Goal: Find contact information: Find contact information

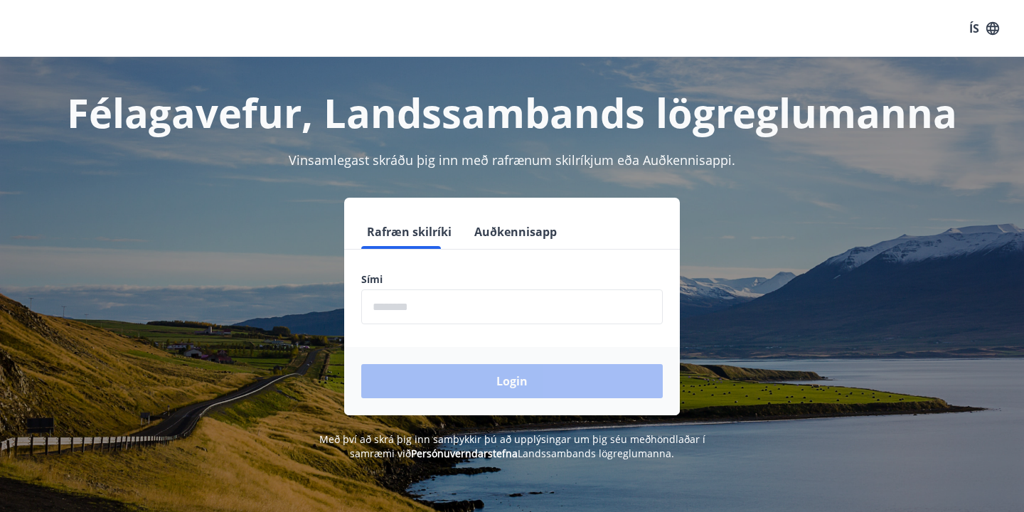
click at [511, 308] on input "phone" at bounding box center [512, 307] width 302 height 35
type input "********"
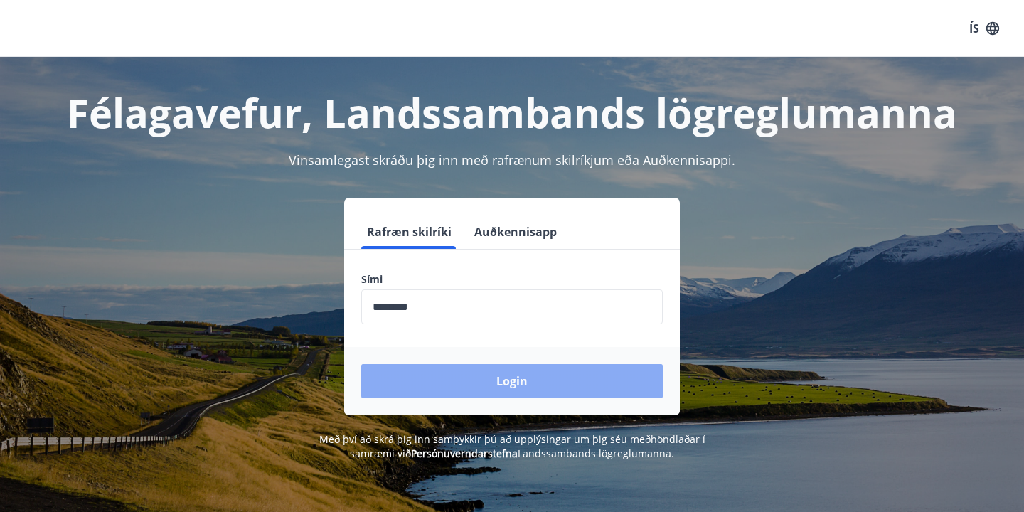
click at [467, 376] on button "Login" at bounding box center [512, 381] width 302 height 34
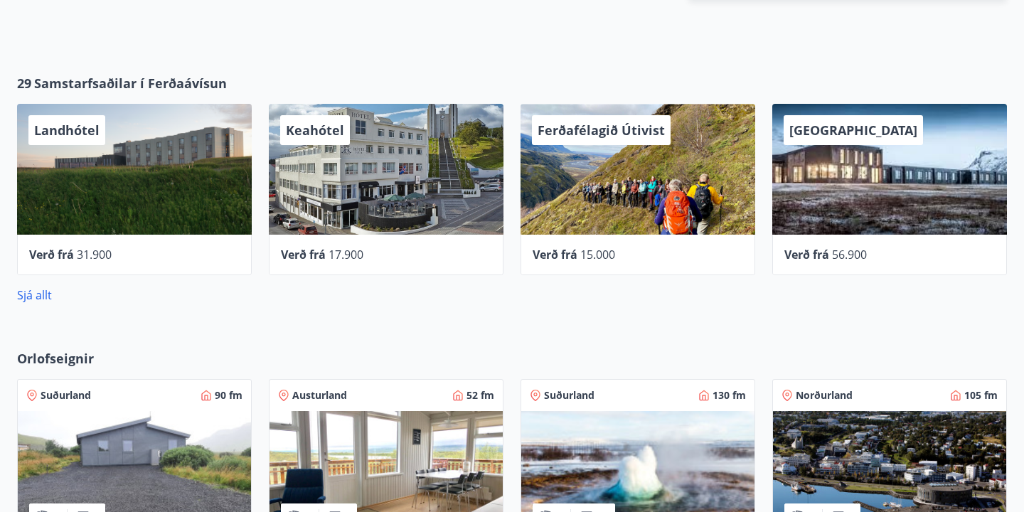
scroll to position [612, 0]
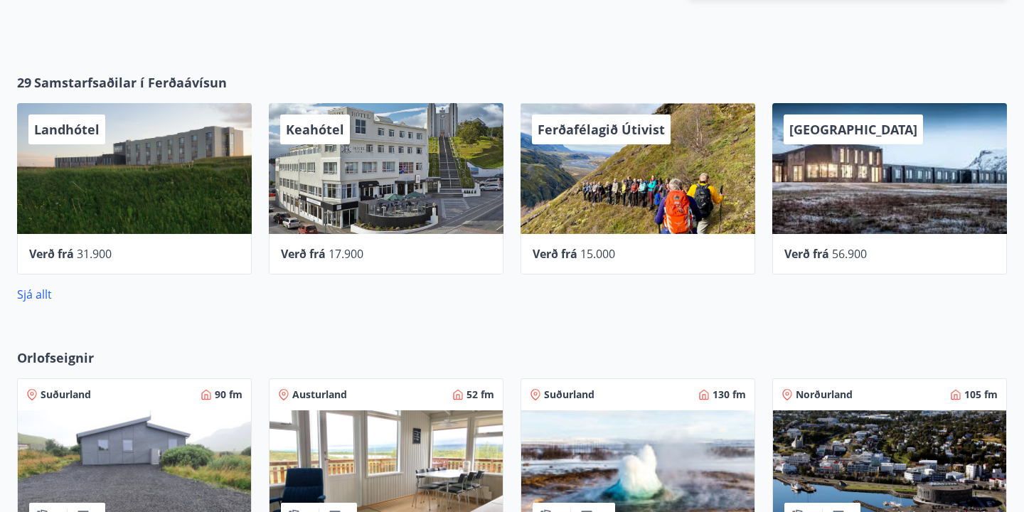
click at [351, 189] on div "Keahótel" at bounding box center [386, 168] width 235 height 131
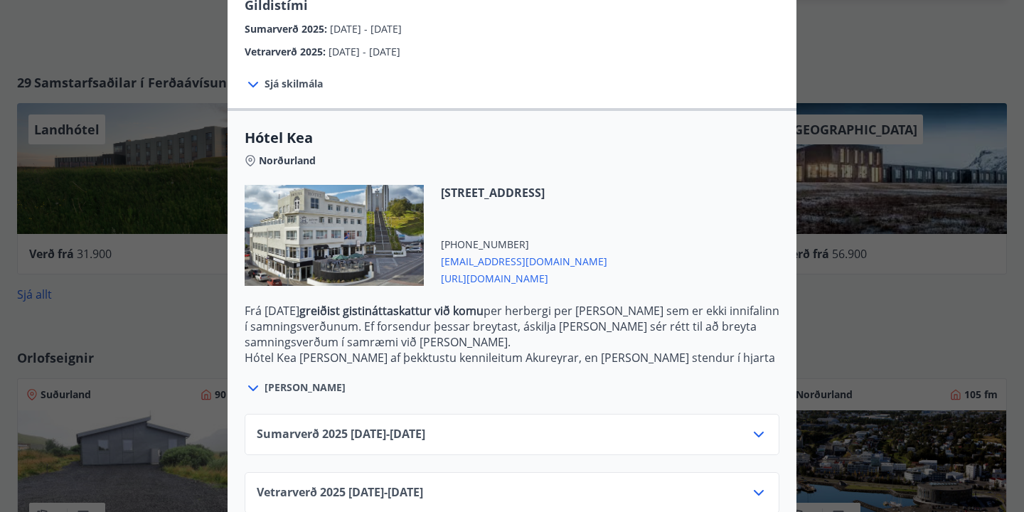
scroll to position [272, 0]
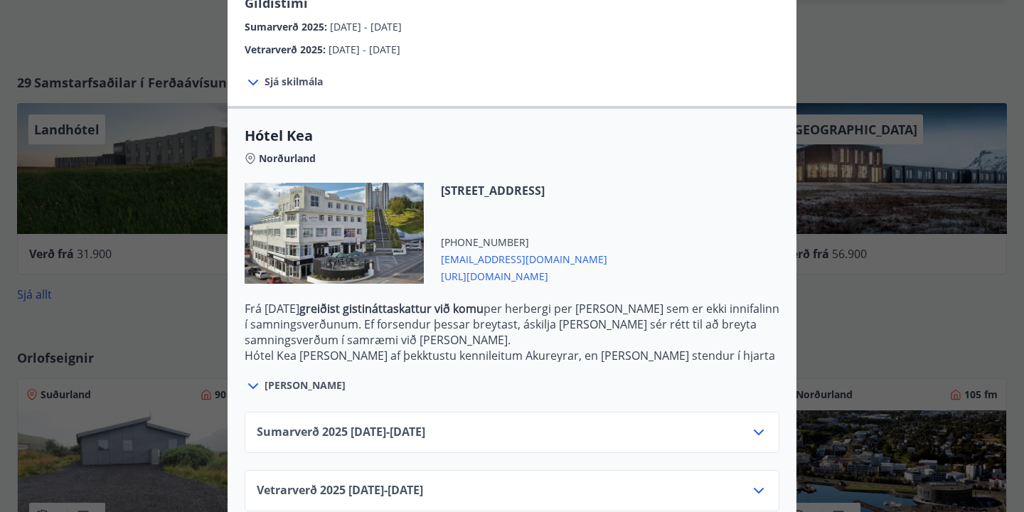
click at [762, 424] on icon at bounding box center [758, 432] width 17 height 17
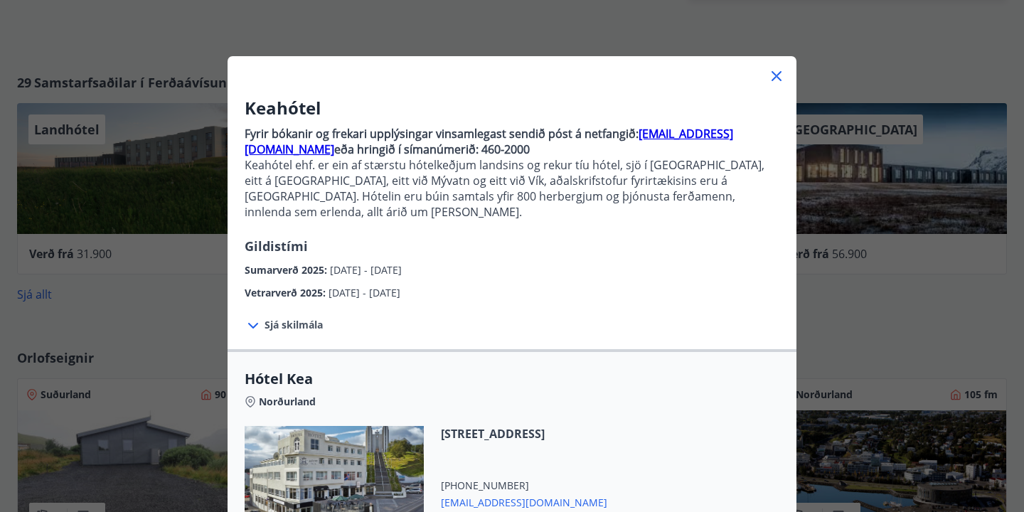
scroll to position [23, 0]
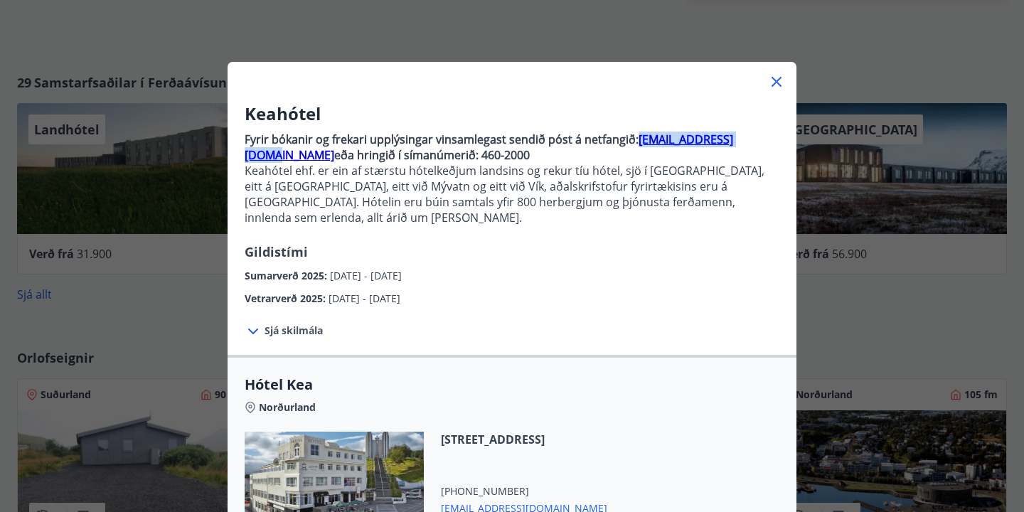
drag, startPoint x: 750, startPoint y: 144, endPoint x: 635, endPoint y: 144, distance: 114.5
click at [635, 144] on p "Fyrir bókanir og frekari upplýsingar vinsamlegast sendið póst á netfangið: [EMA…" at bounding box center [512, 147] width 535 height 31
copy strong "[EMAIL_ADDRESS][DOMAIN_NAME]"
